Goal: Task Accomplishment & Management: Use online tool/utility

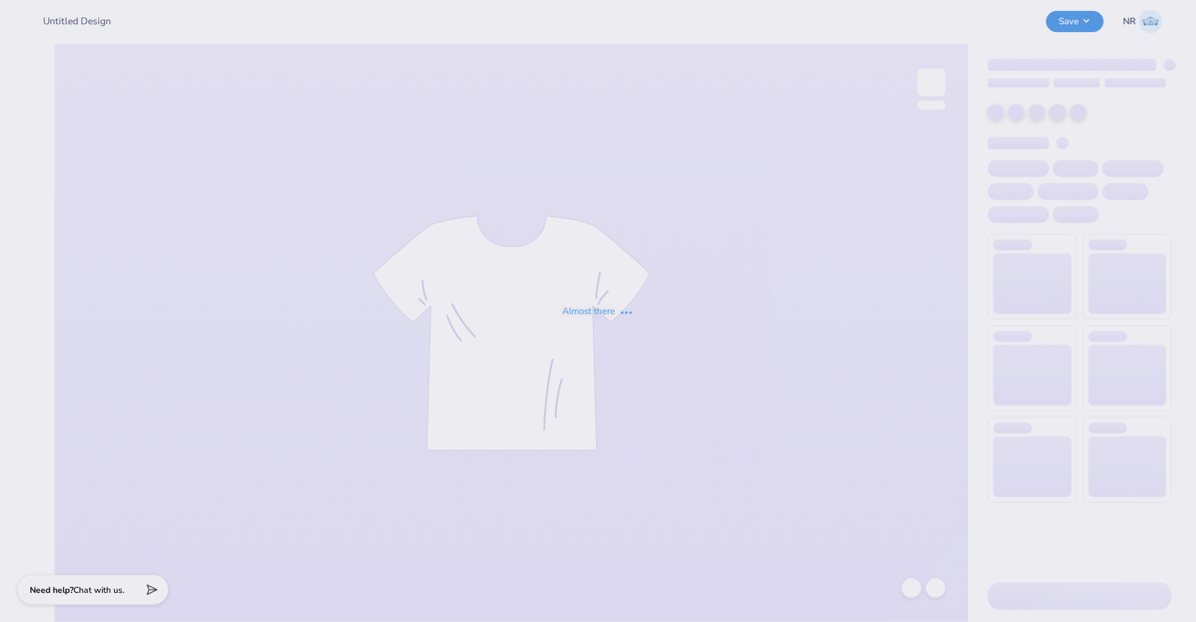
type input "[PERSON_NAME] : [US_STATE][GEOGRAPHIC_DATA], [GEOGRAPHIC_DATA]"
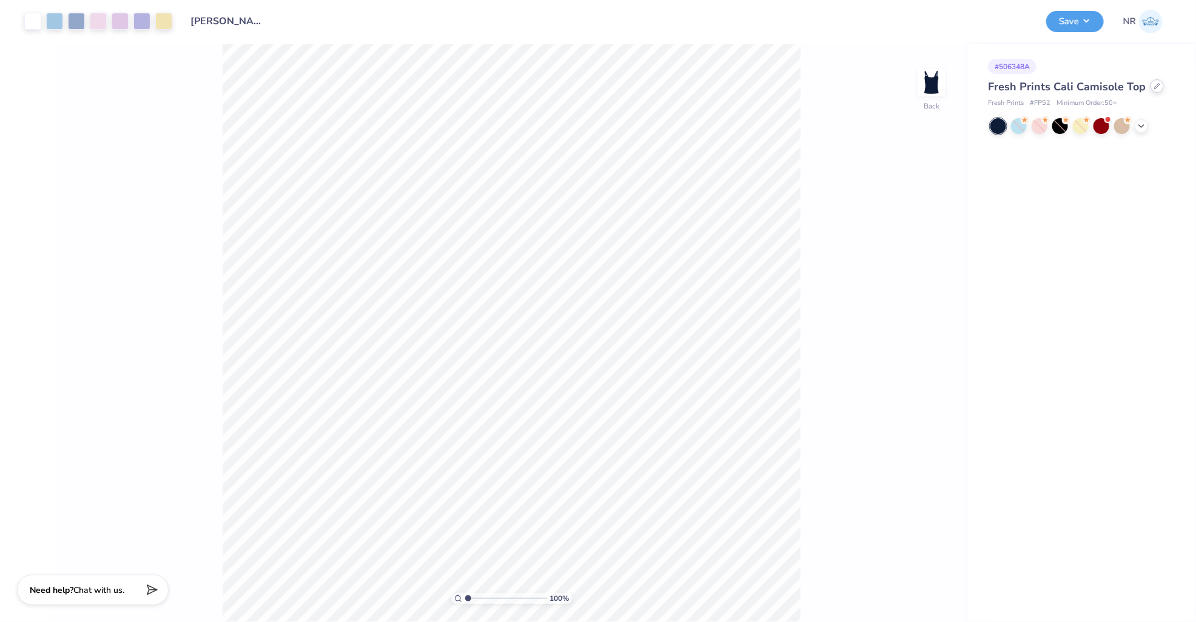
click at [1154, 86] on icon at bounding box center [1157, 86] width 6 height 6
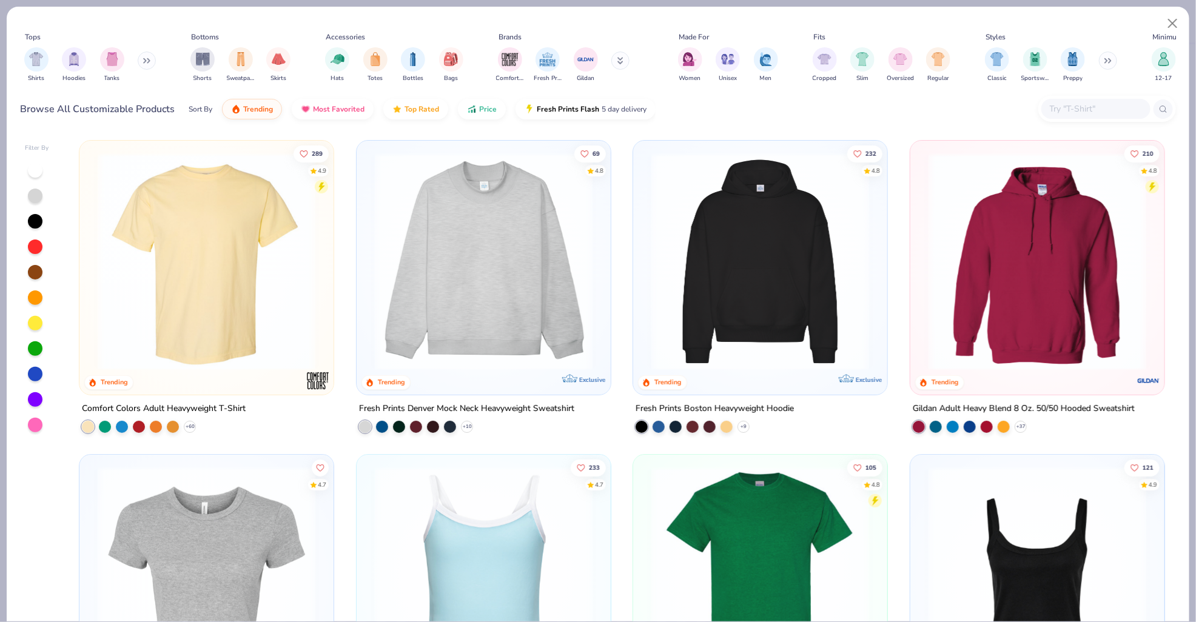
click at [1085, 108] on input "text" at bounding box center [1094, 109] width 93 height 14
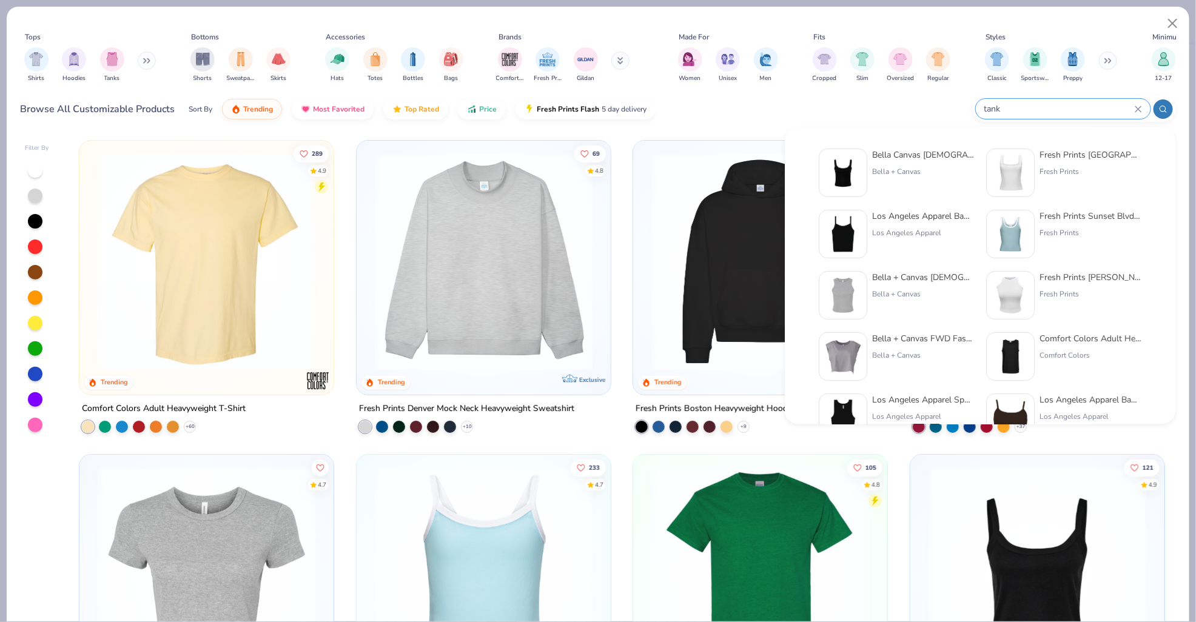
type input "tank"
click at [901, 154] on div "Bella Canvas Ladies' Micro Ribbed Scoop Tank" at bounding box center [923, 155] width 102 height 13
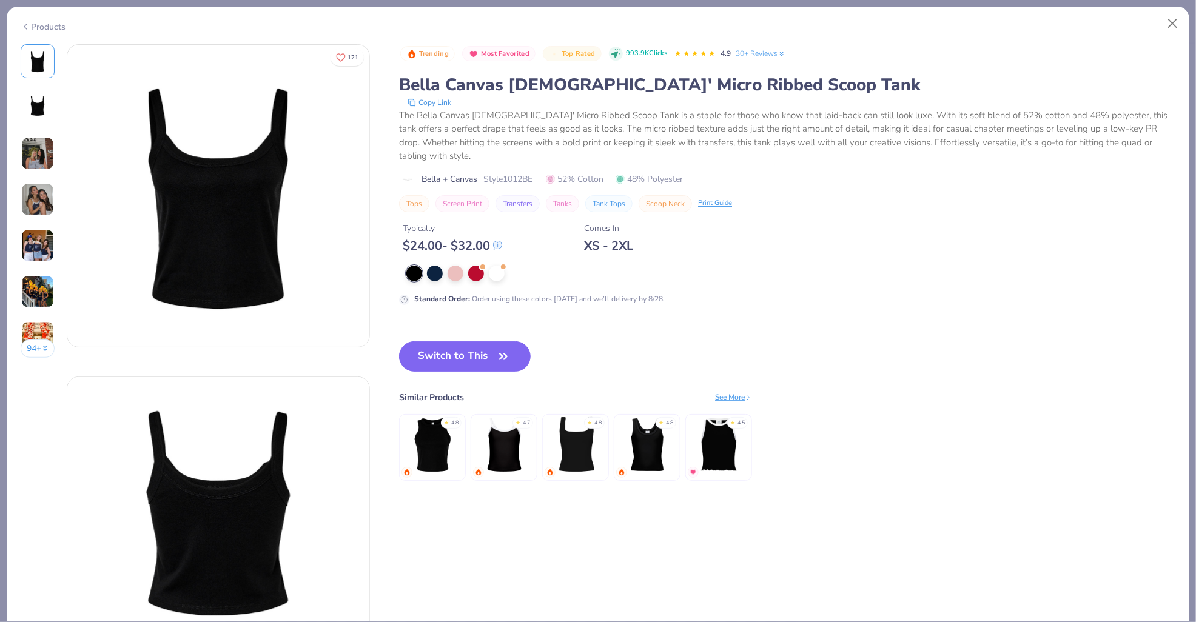
click at [526, 173] on span "Style 1012BE" at bounding box center [507, 179] width 49 height 13
copy span "1012BE"
click at [492, 349] on button "Switch to This" at bounding box center [465, 356] width 132 height 30
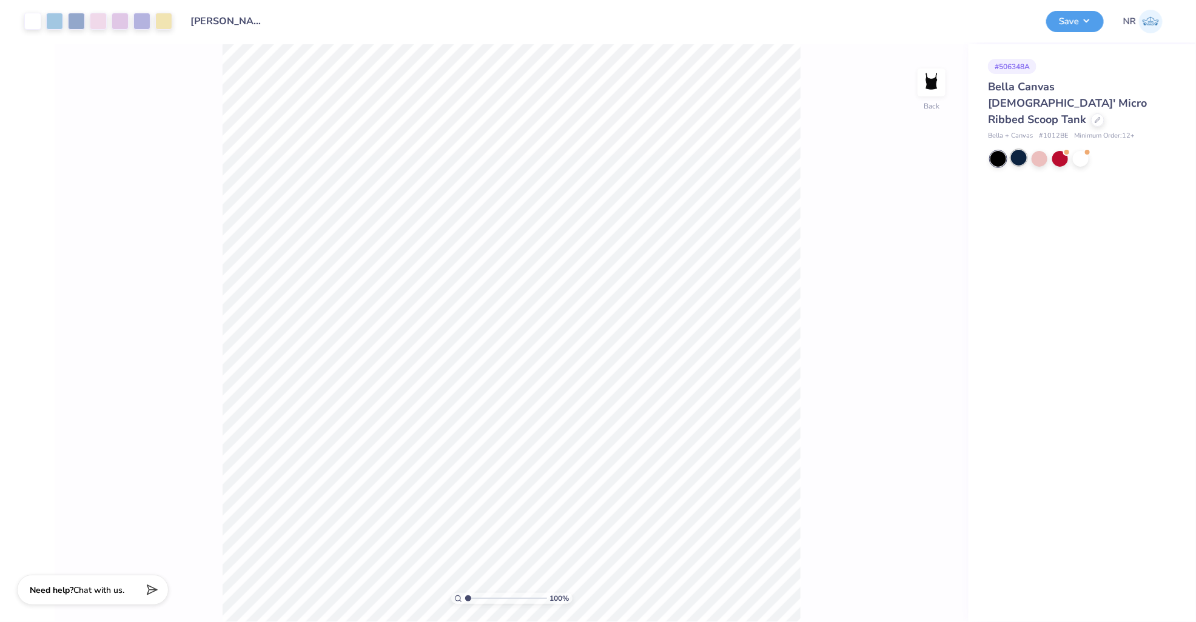
click at [1020, 150] on div at bounding box center [1019, 158] width 16 height 16
click at [1080, 21] on button "Save" at bounding box center [1075, 19] width 58 height 21
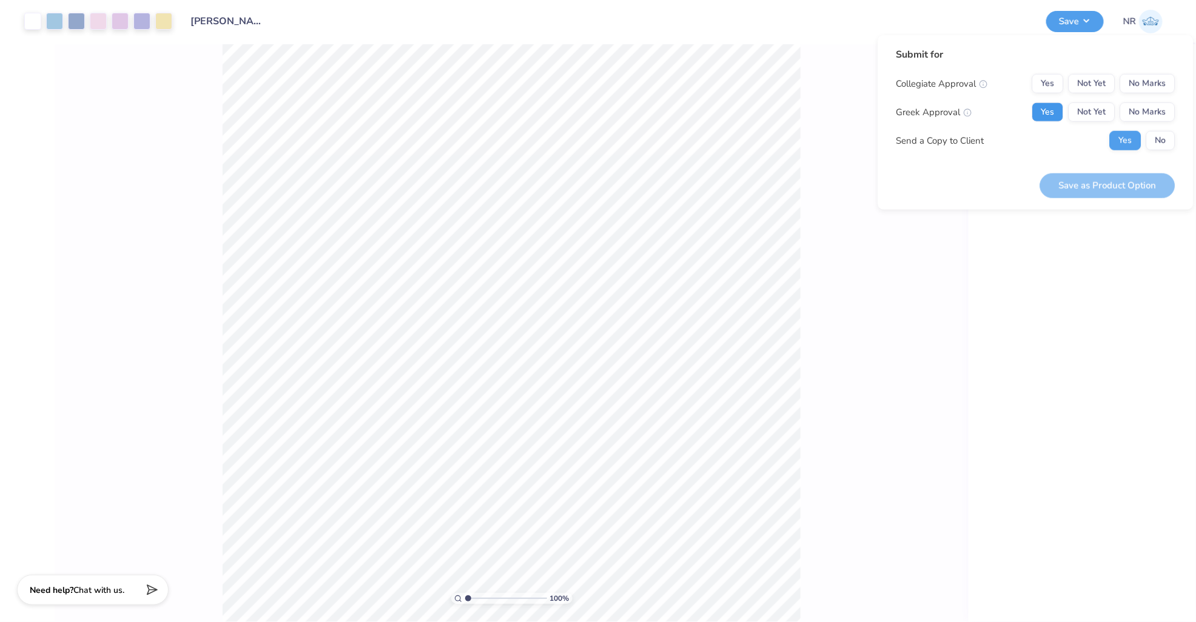
click at [1048, 111] on button "Yes" at bounding box center [1048, 111] width 32 height 19
click at [1143, 86] on button "No Marks" at bounding box center [1147, 83] width 55 height 19
click at [1095, 185] on button "Save as Product Option" at bounding box center [1107, 185] width 135 height 25
click at [1161, 144] on button "No" at bounding box center [1160, 140] width 29 height 19
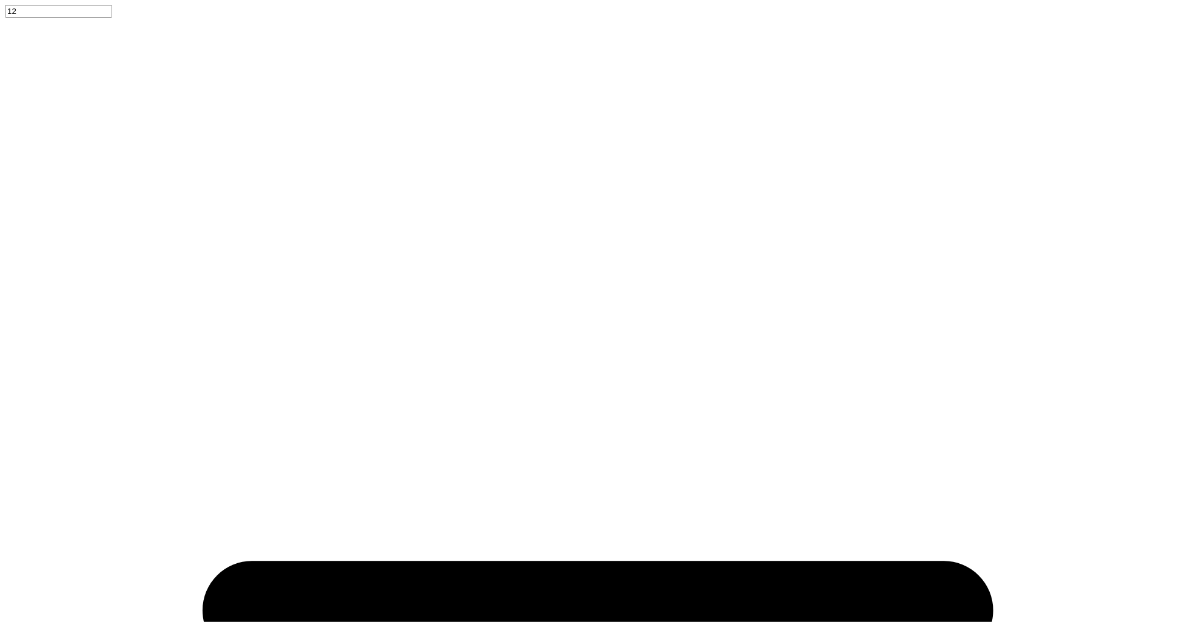
copy span "1010BE"
type textarea "x"
